Goal: Task Accomplishment & Management: Manage account settings

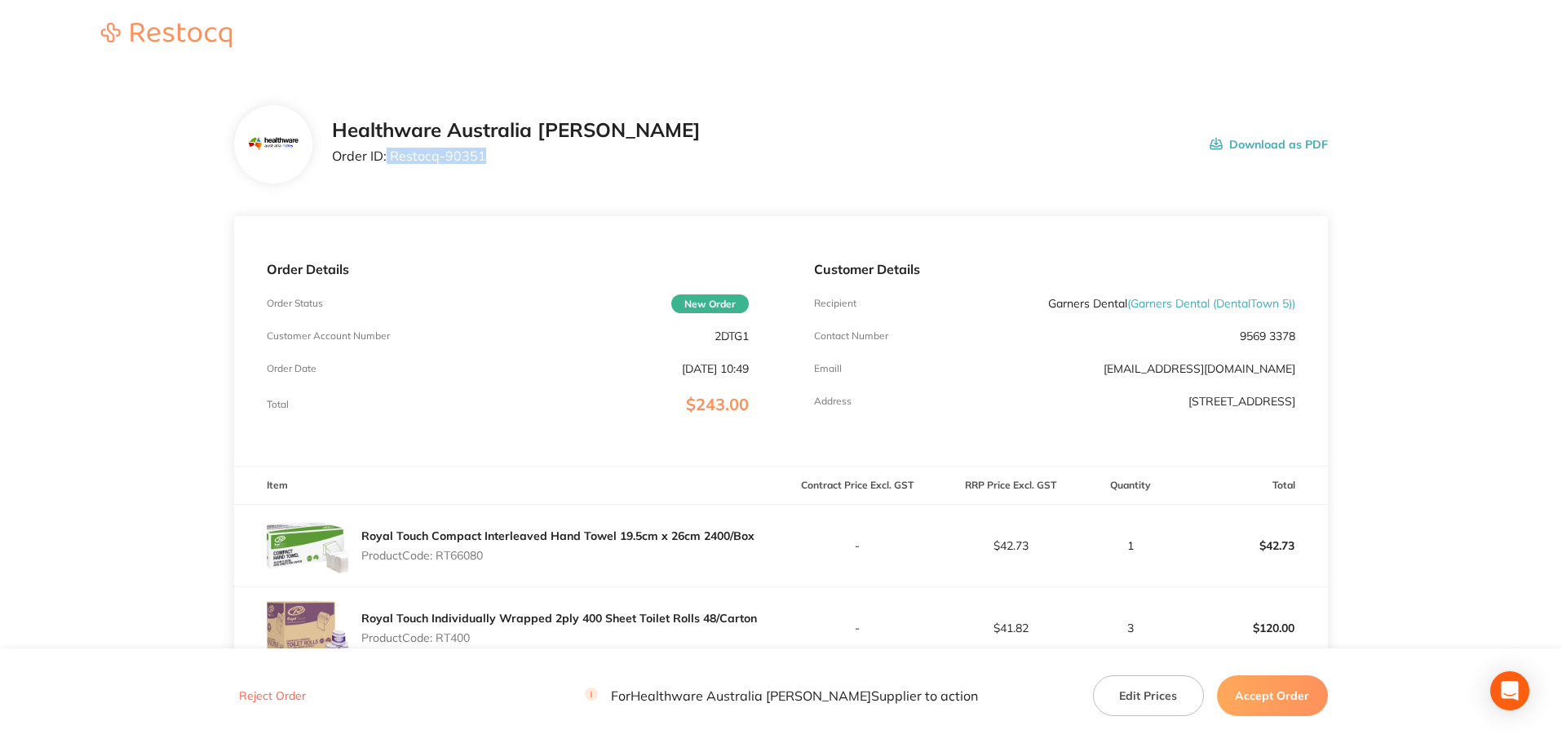
drag, startPoint x: 486, startPoint y: 157, endPoint x: 387, endPoint y: 178, distance: 101.6
click at [387, 178] on div "Healthware Australia [PERSON_NAME] Order ID: Restocq- 90351 Download as PDF" at bounding box center [781, 144] width 1094 height 78
copy p "Restocq- 90351"
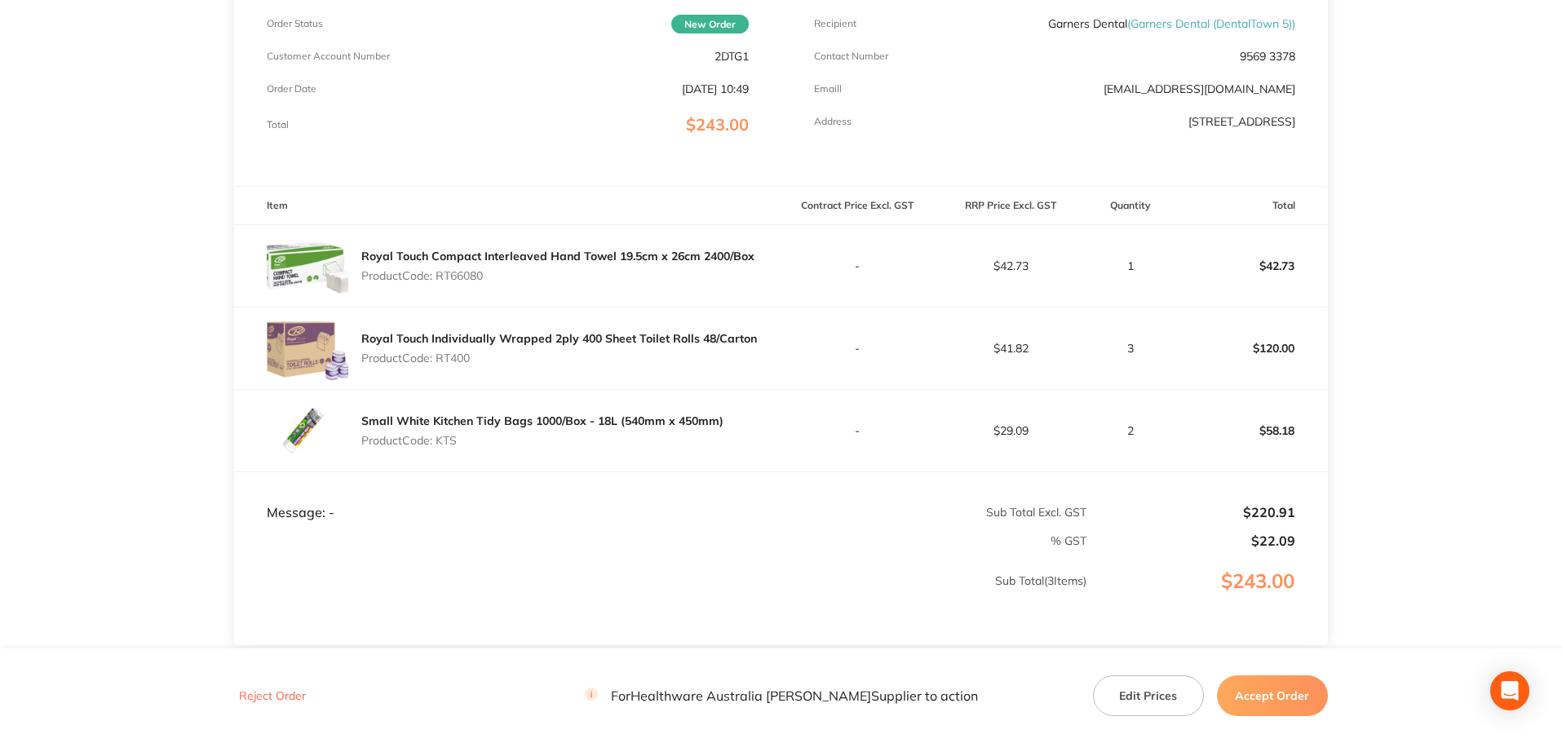
scroll to position [326, 0]
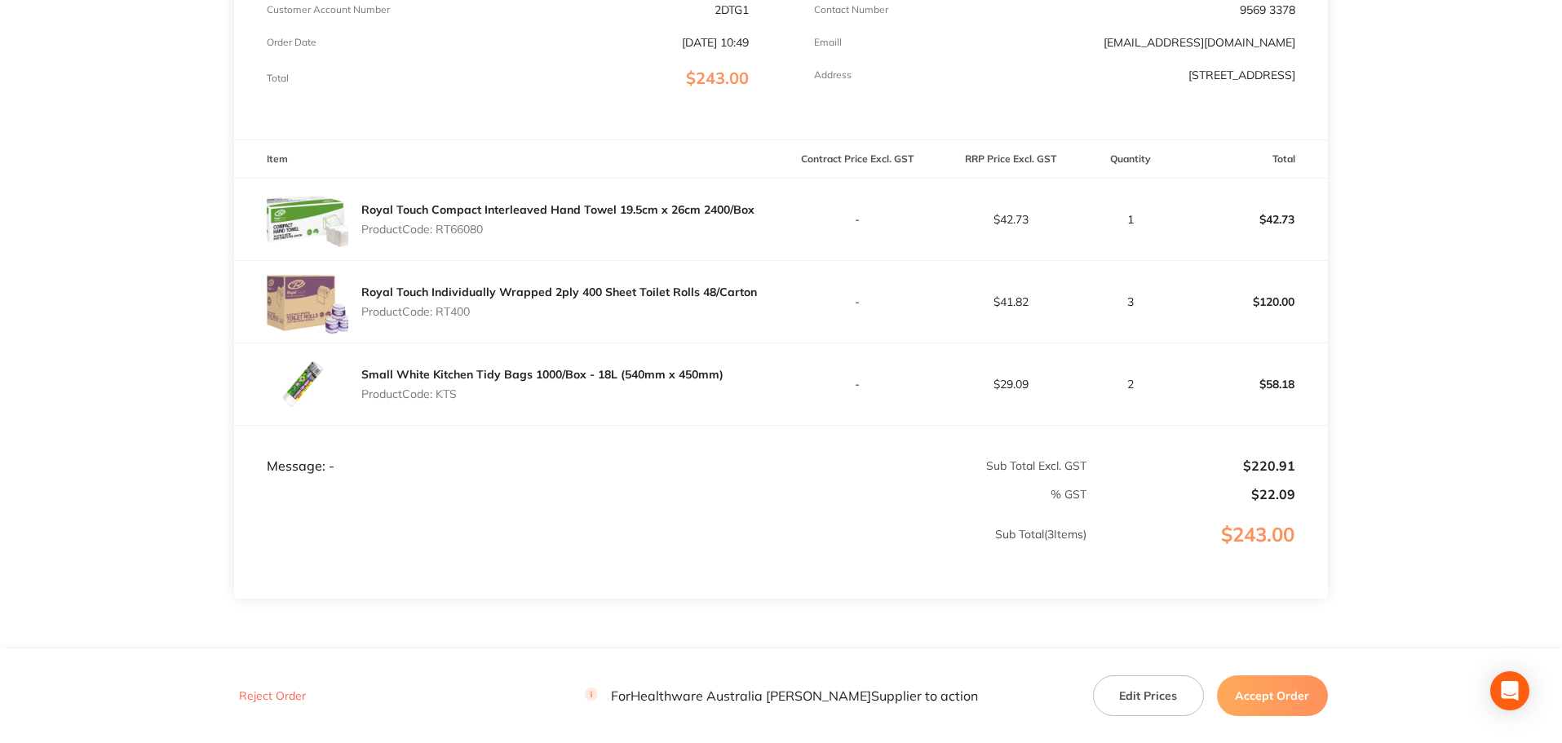
click at [469, 233] on p "Product Code: RT66080" at bounding box center [557, 229] width 393 height 13
copy p "RT66080"
click at [460, 309] on p "Product Code: RT400" at bounding box center [559, 311] width 396 height 13
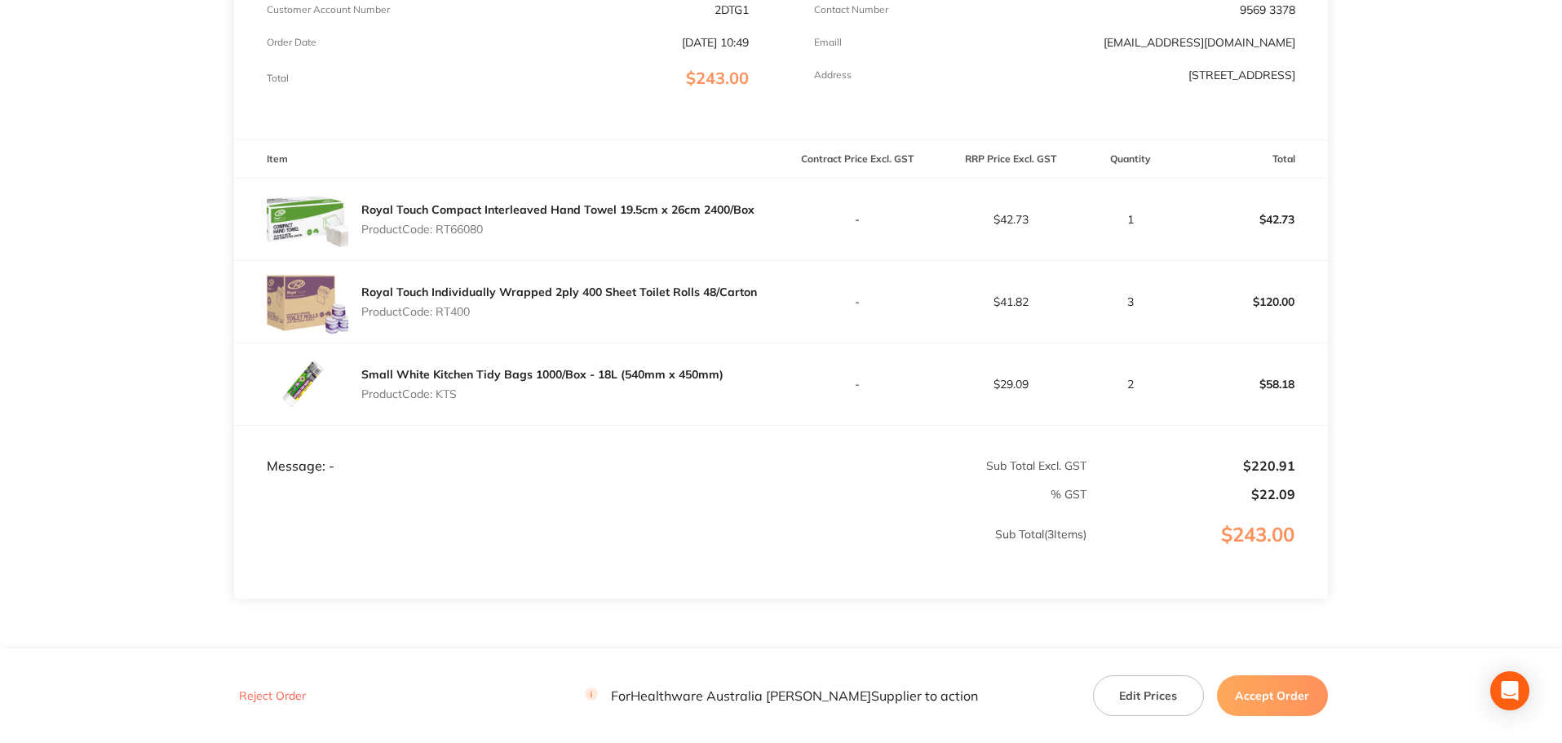
copy p "RT400"
click at [448, 394] on p "Product Code: KTS" at bounding box center [542, 394] width 362 height 13
copy p "KTS"
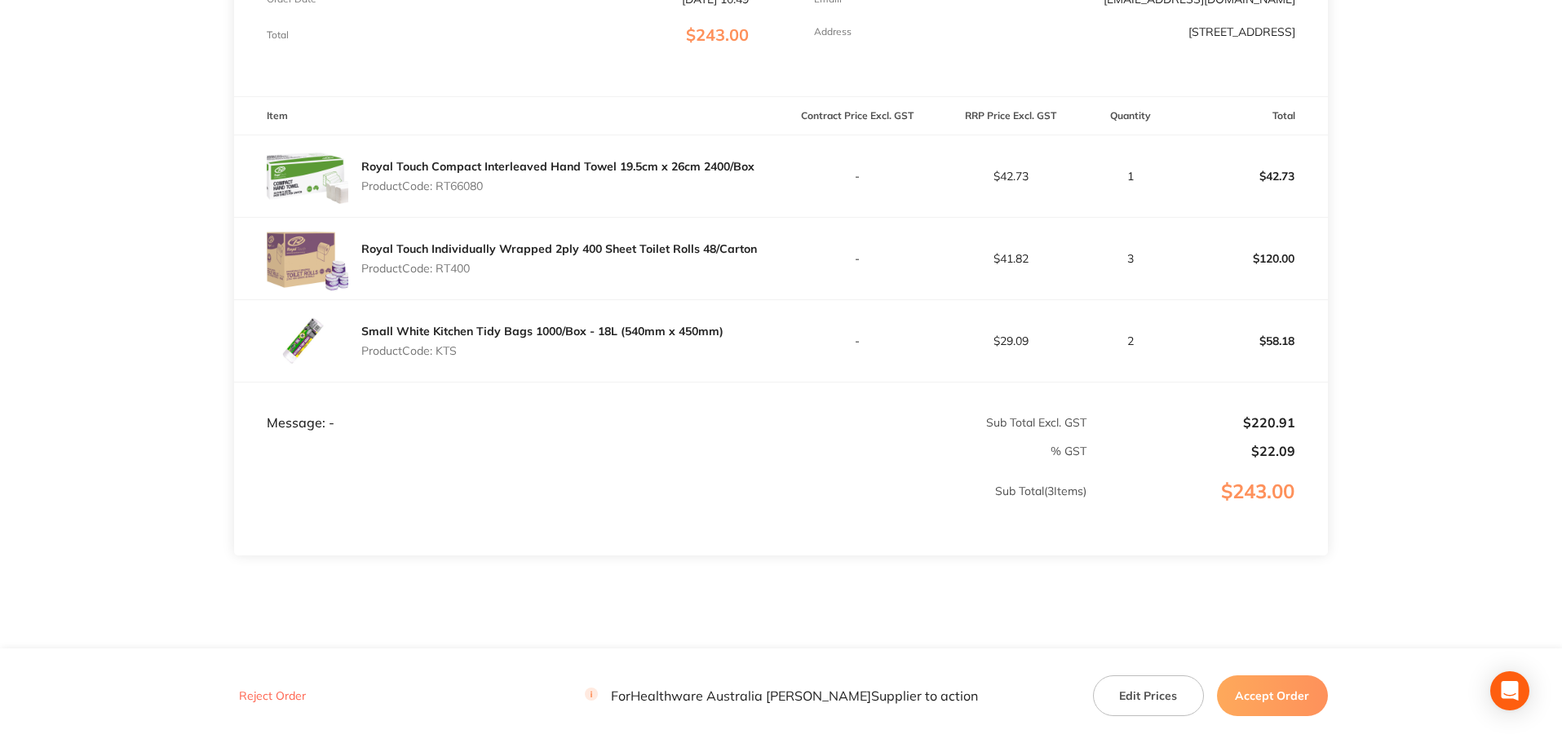
scroll to position [407, 0]
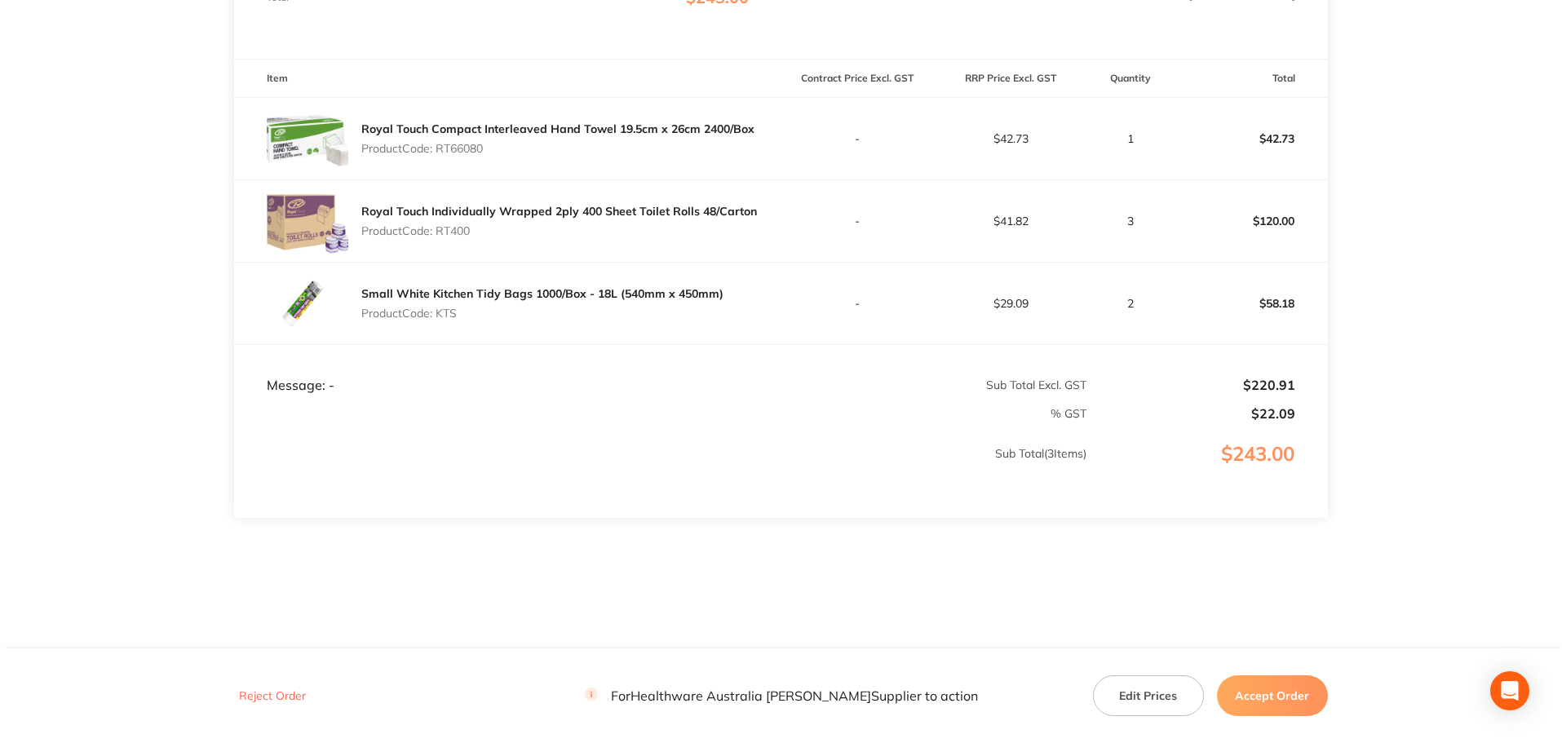
click at [1301, 703] on button "Accept Order" at bounding box center [1272, 696] width 111 height 41
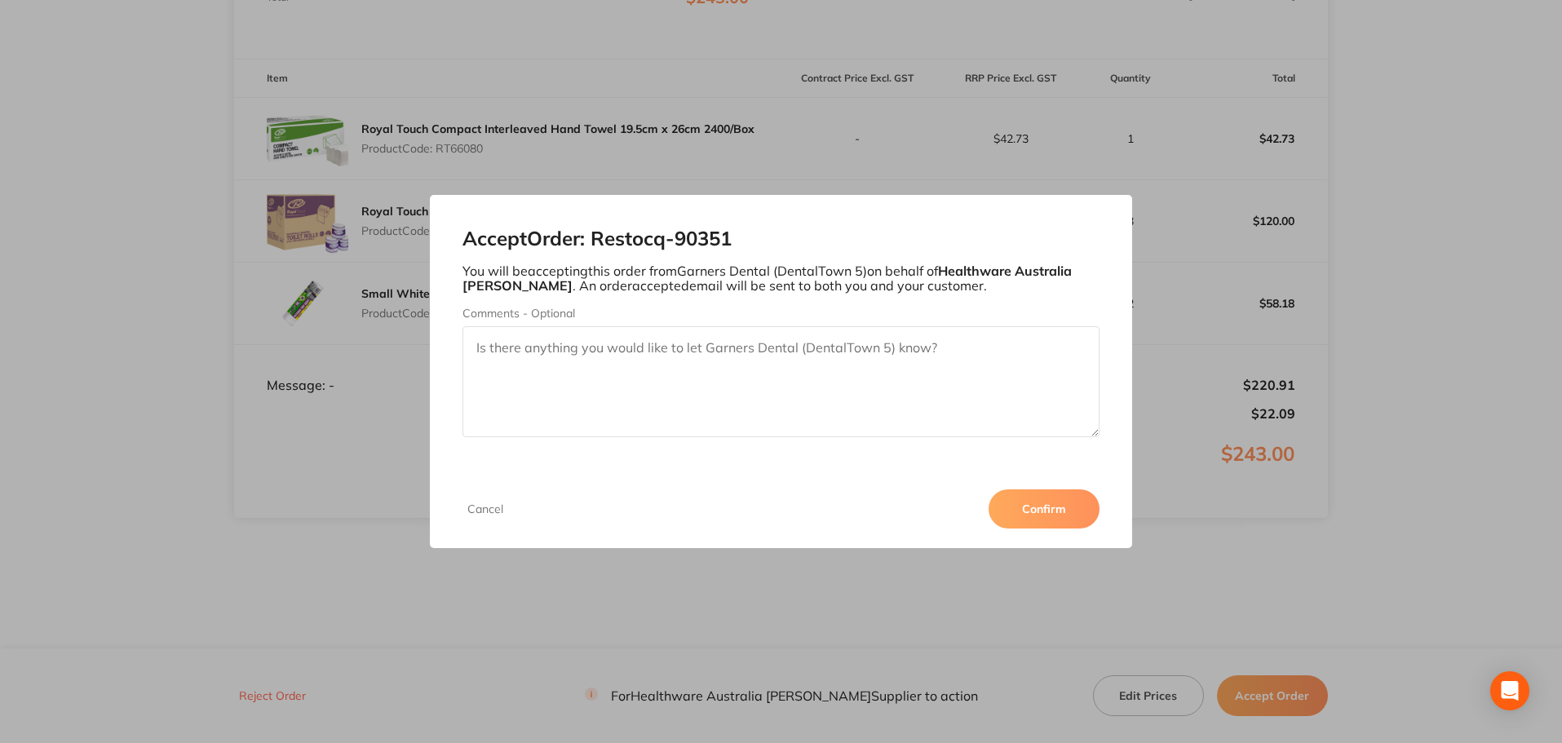
click at [1057, 522] on button "Confirm" at bounding box center [1044, 509] width 111 height 39
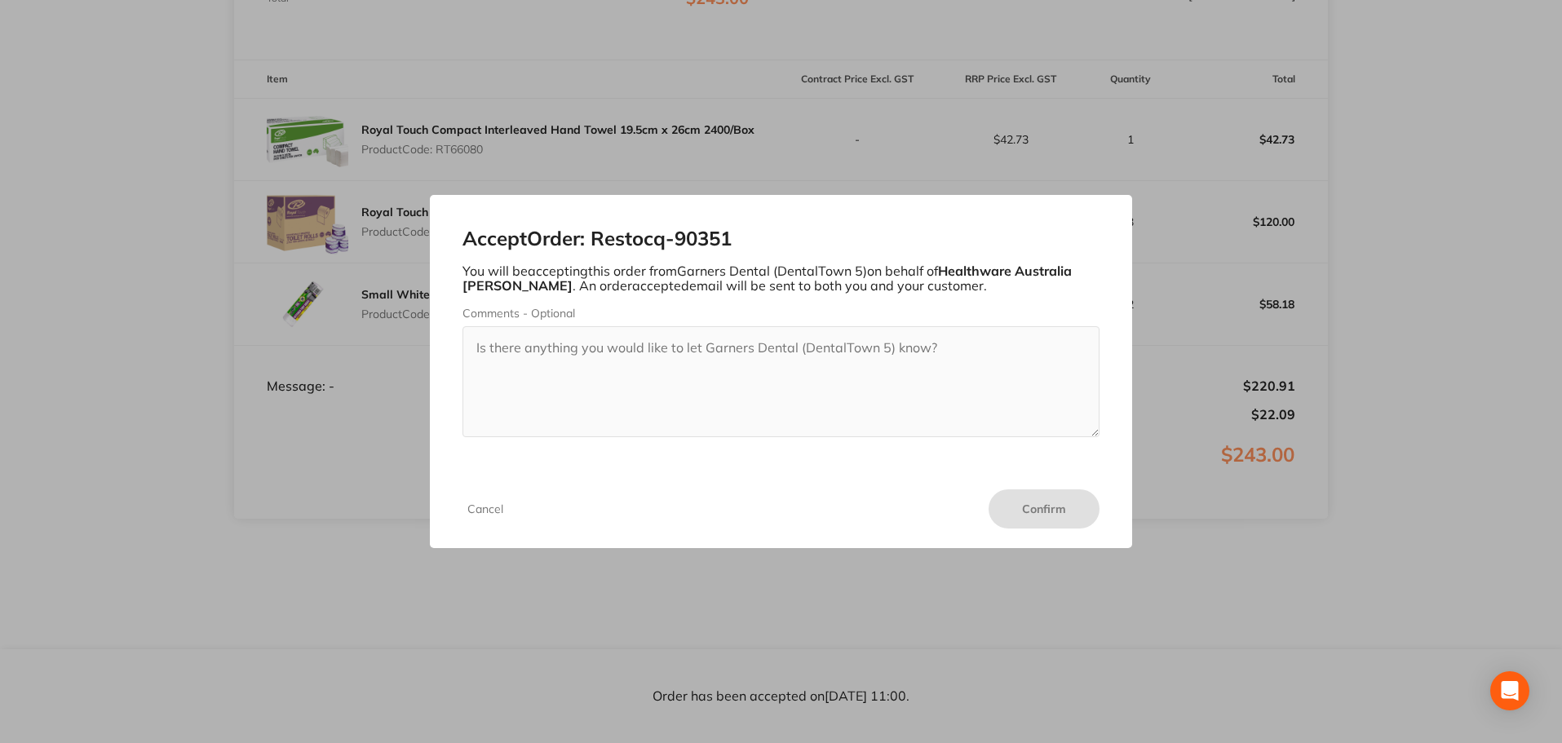
click at [477, 509] on button "Cancel" at bounding box center [486, 509] width 46 height 15
